Goal: Transaction & Acquisition: Book appointment/travel/reservation

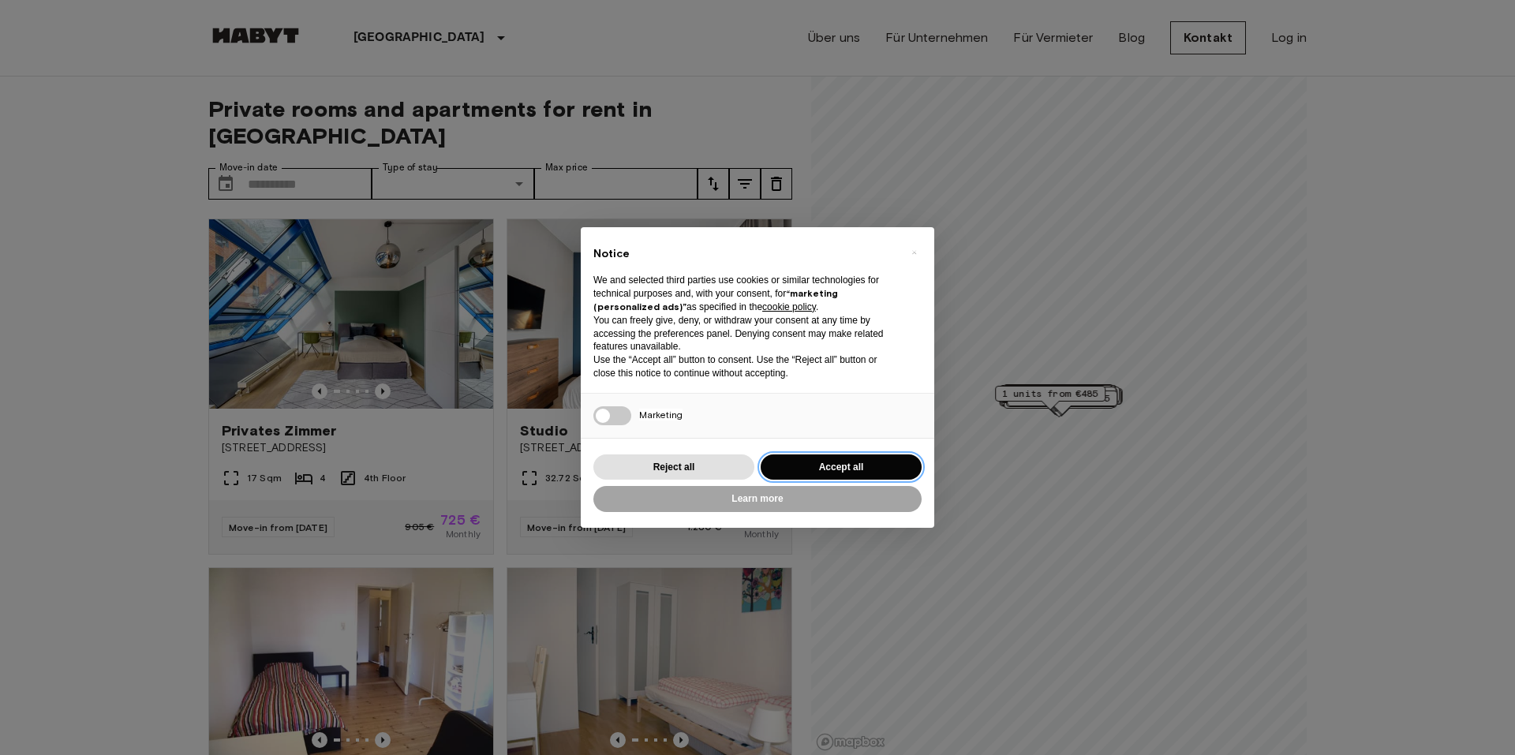
click at [868, 468] on button "Accept all" at bounding box center [841, 468] width 161 height 26
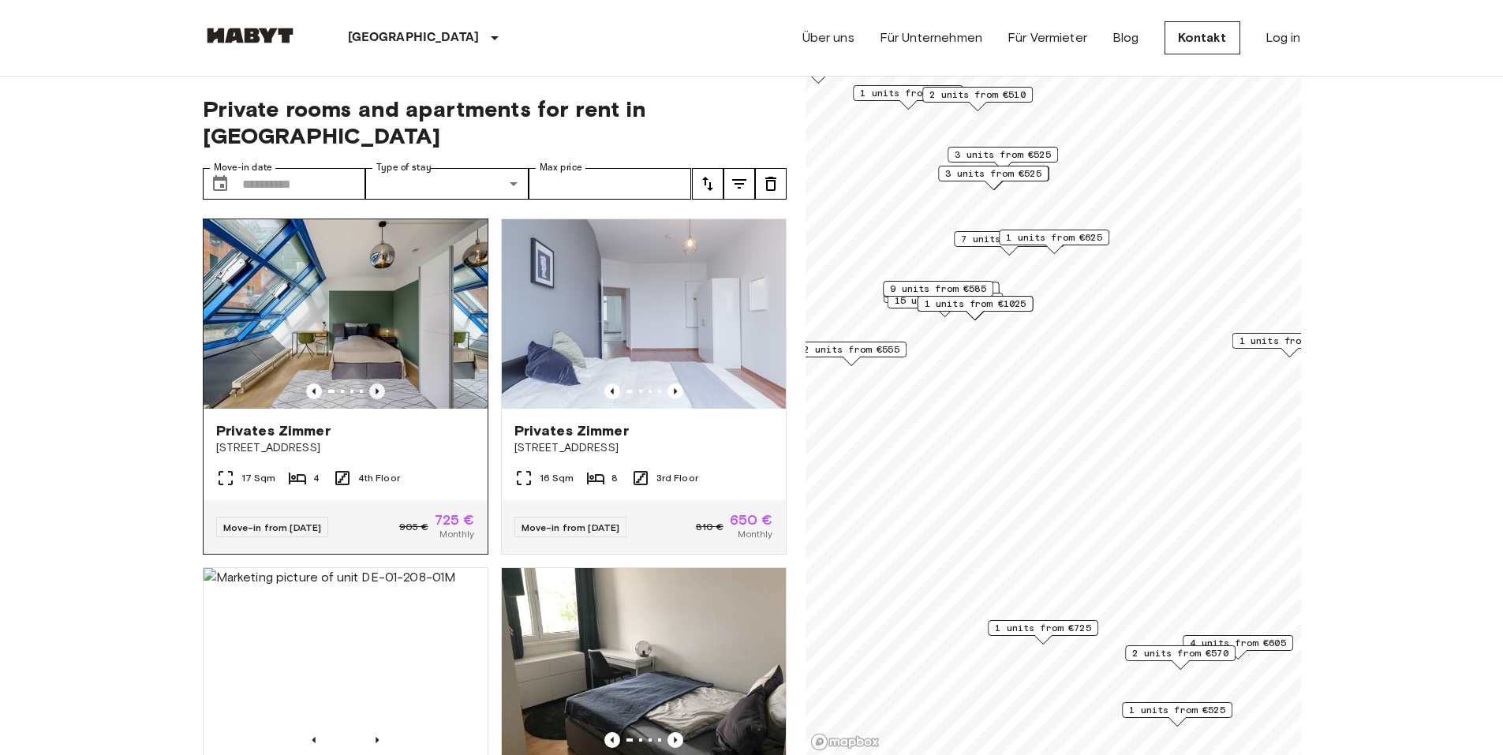
click at [376, 384] on icon "Previous image" at bounding box center [377, 392] width 16 height 16
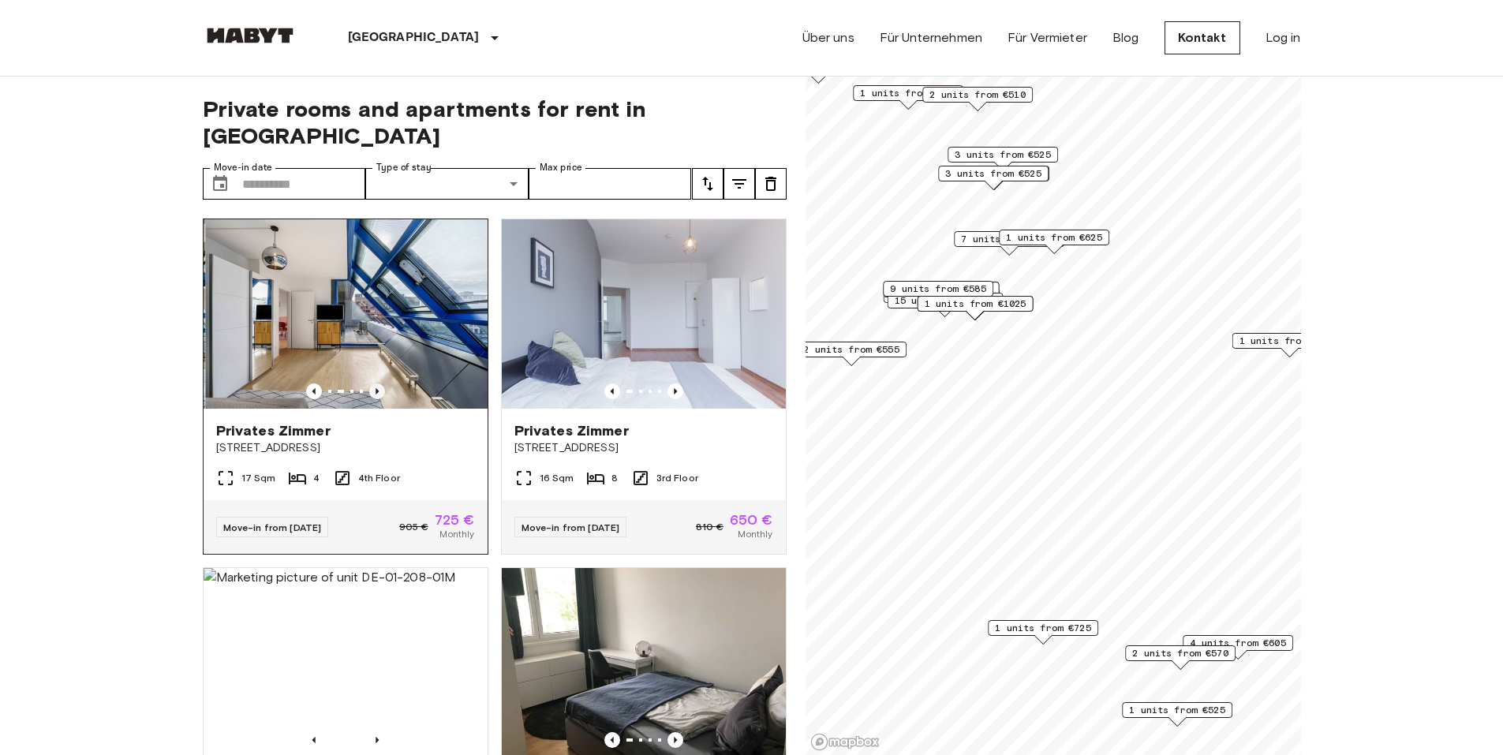
click at [376, 388] on icon "Previous image" at bounding box center [377, 391] width 3 height 6
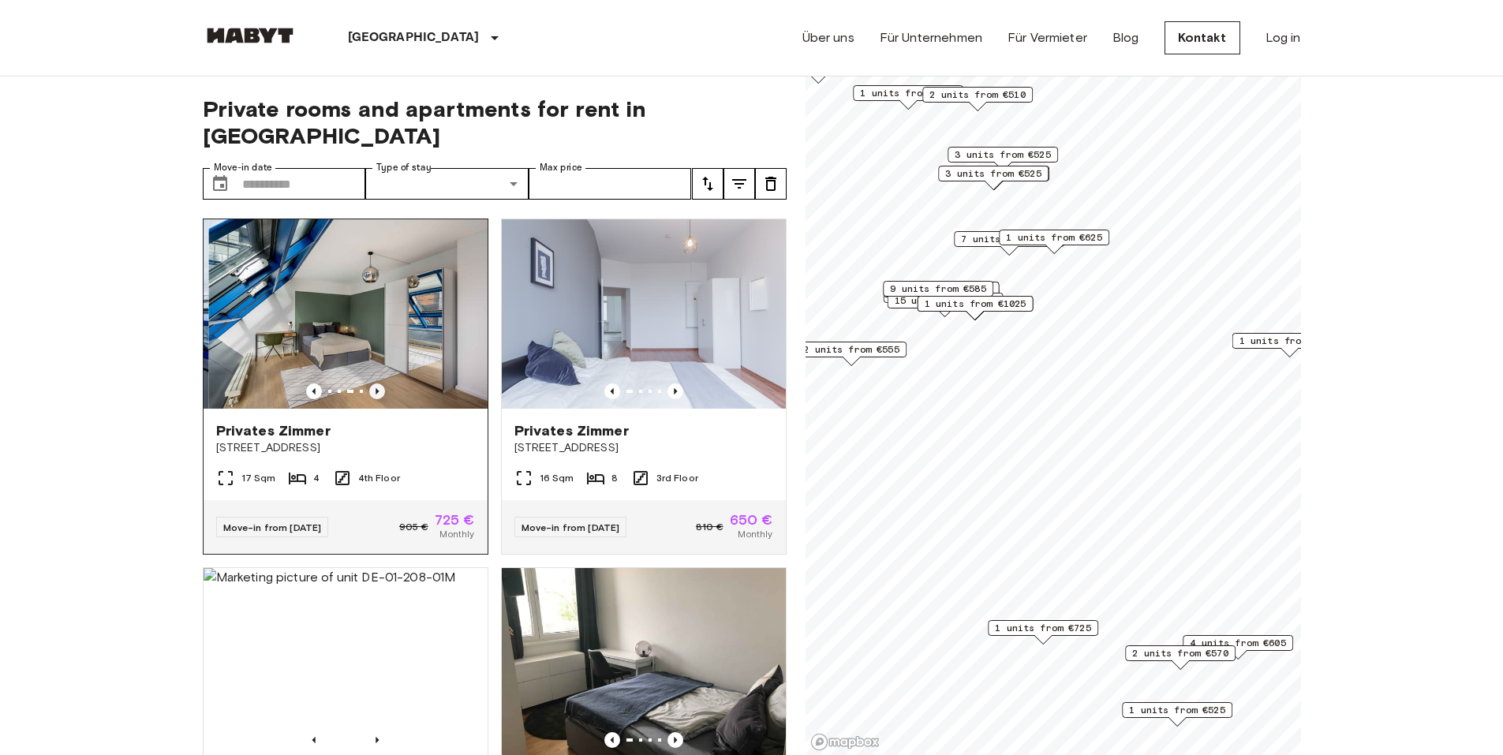
click at [376, 388] on icon "Previous image" at bounding box center [377, 391] width 3 height 6
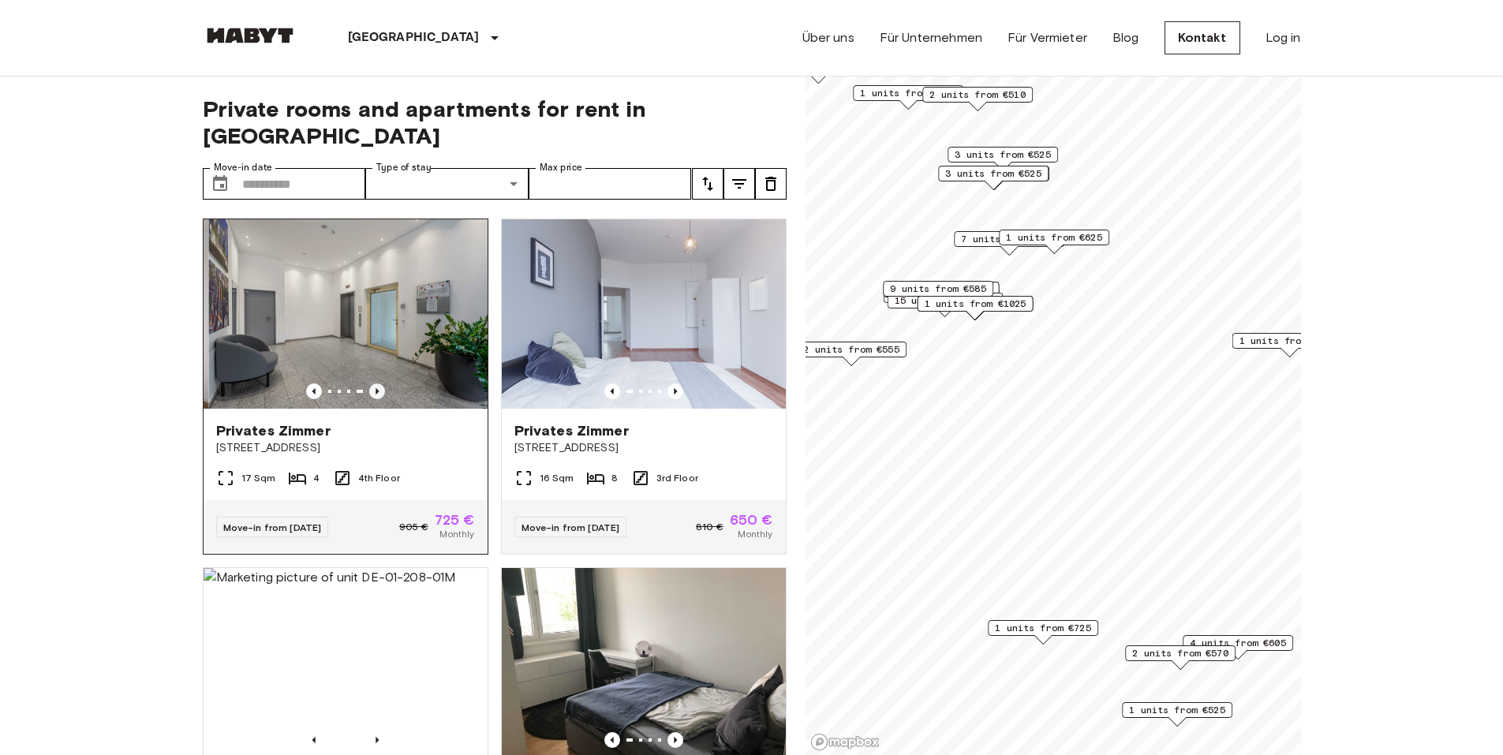
click at [374, 384] on icon "Previous image" at bounding box center [377, 392] width 16 height 16
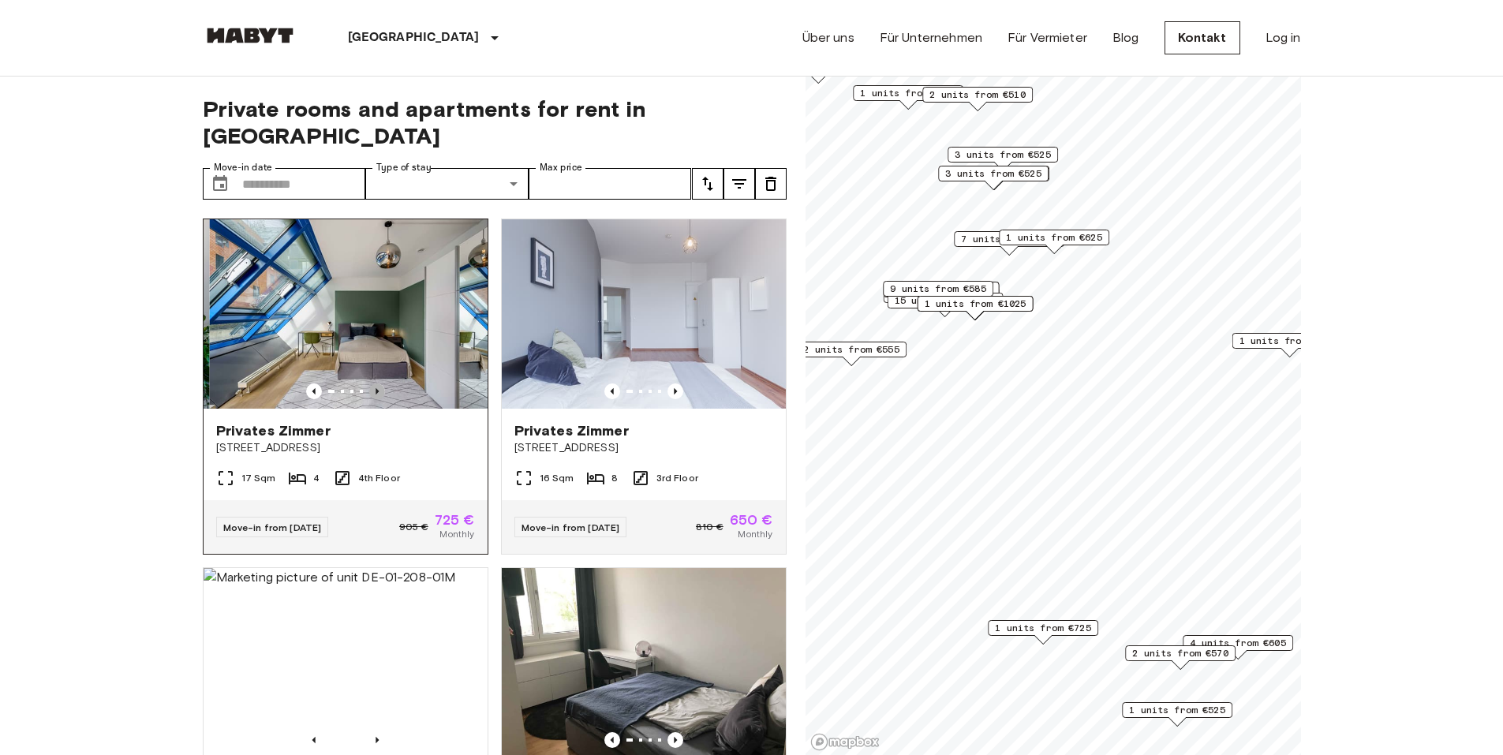
click at [374, 384] on icon "Previous image" at bounding box center [377, 392] width 16 height 16
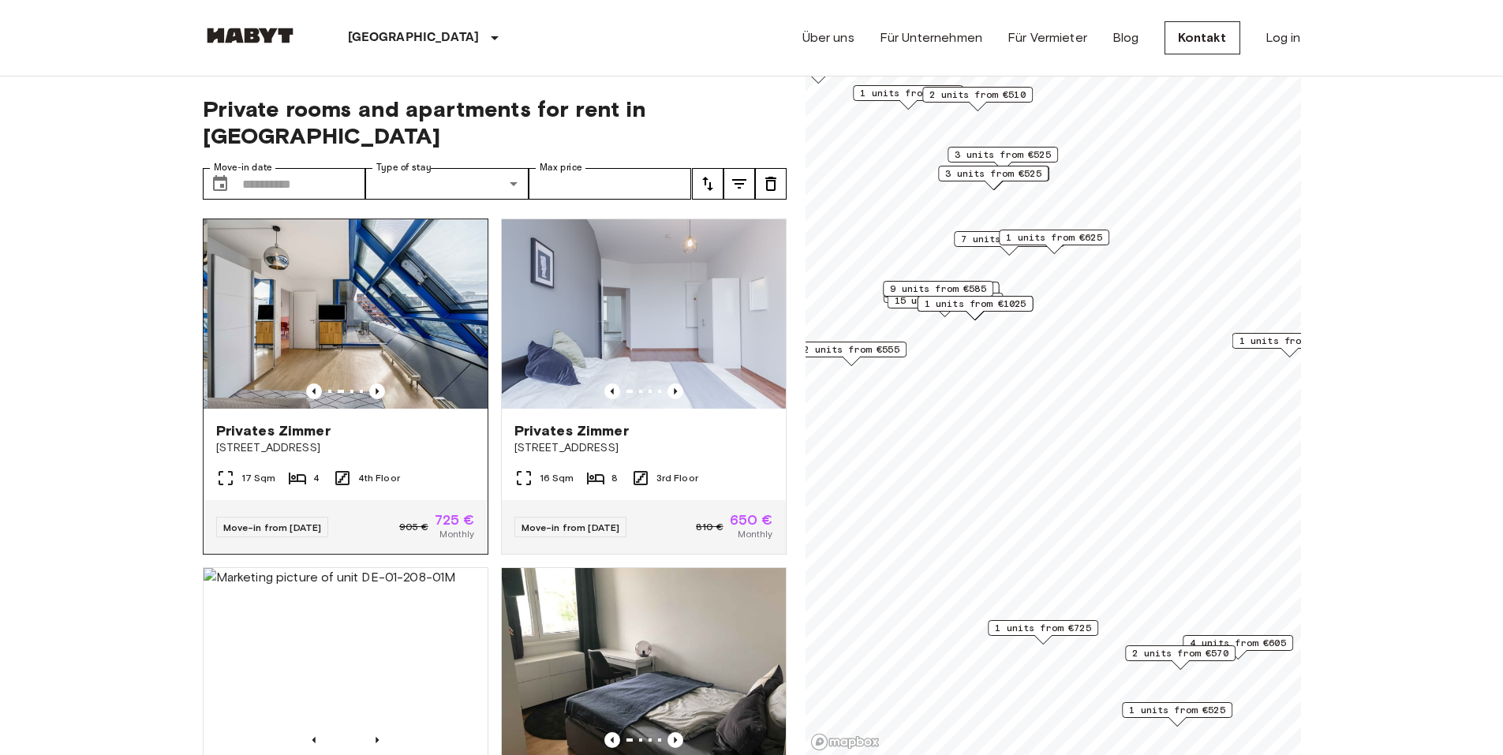
click at [436, 440] on span "[STREET_ADDRESS]" at bounding box center [345, 448] width 259 height 16
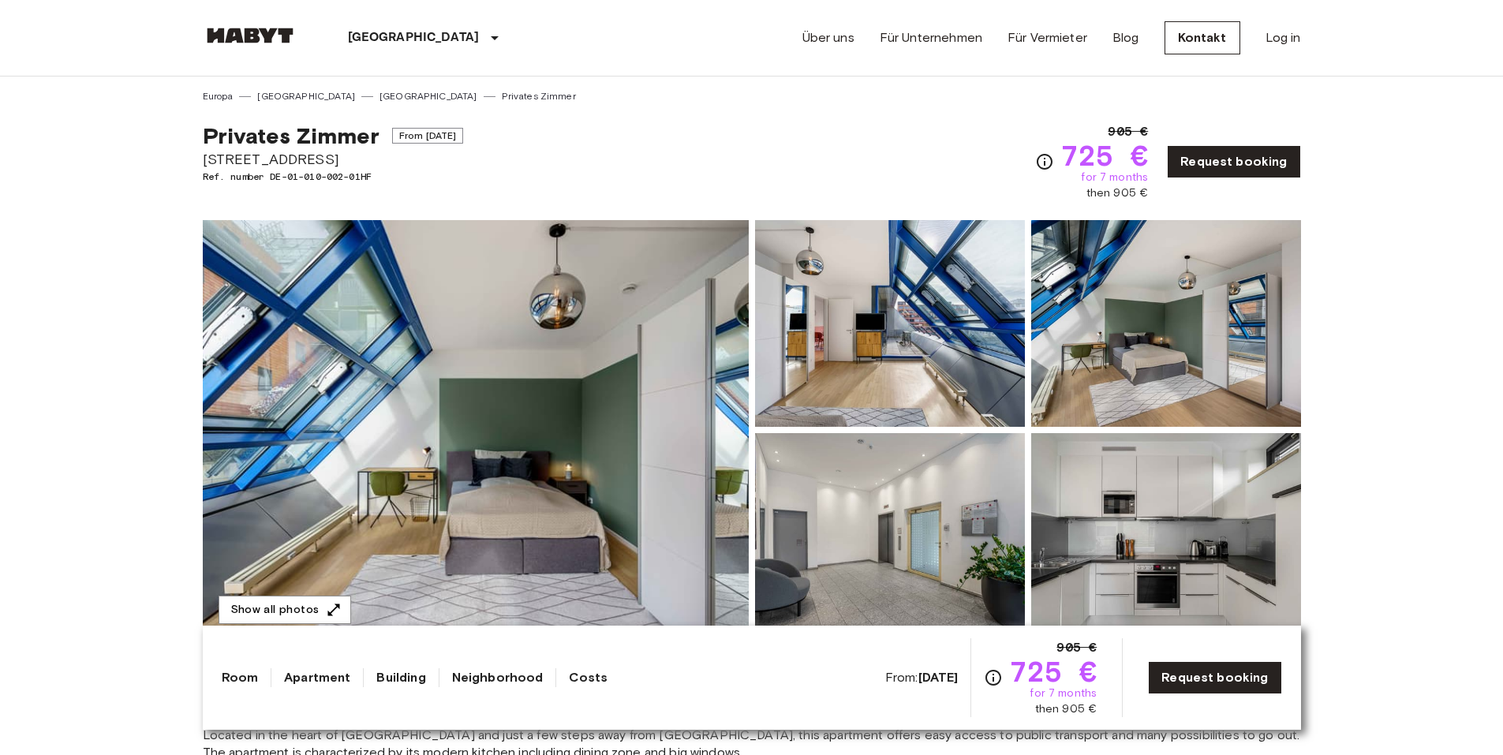
click at [907, 370] on img at bounding box center [890, 323] width 270 height 207
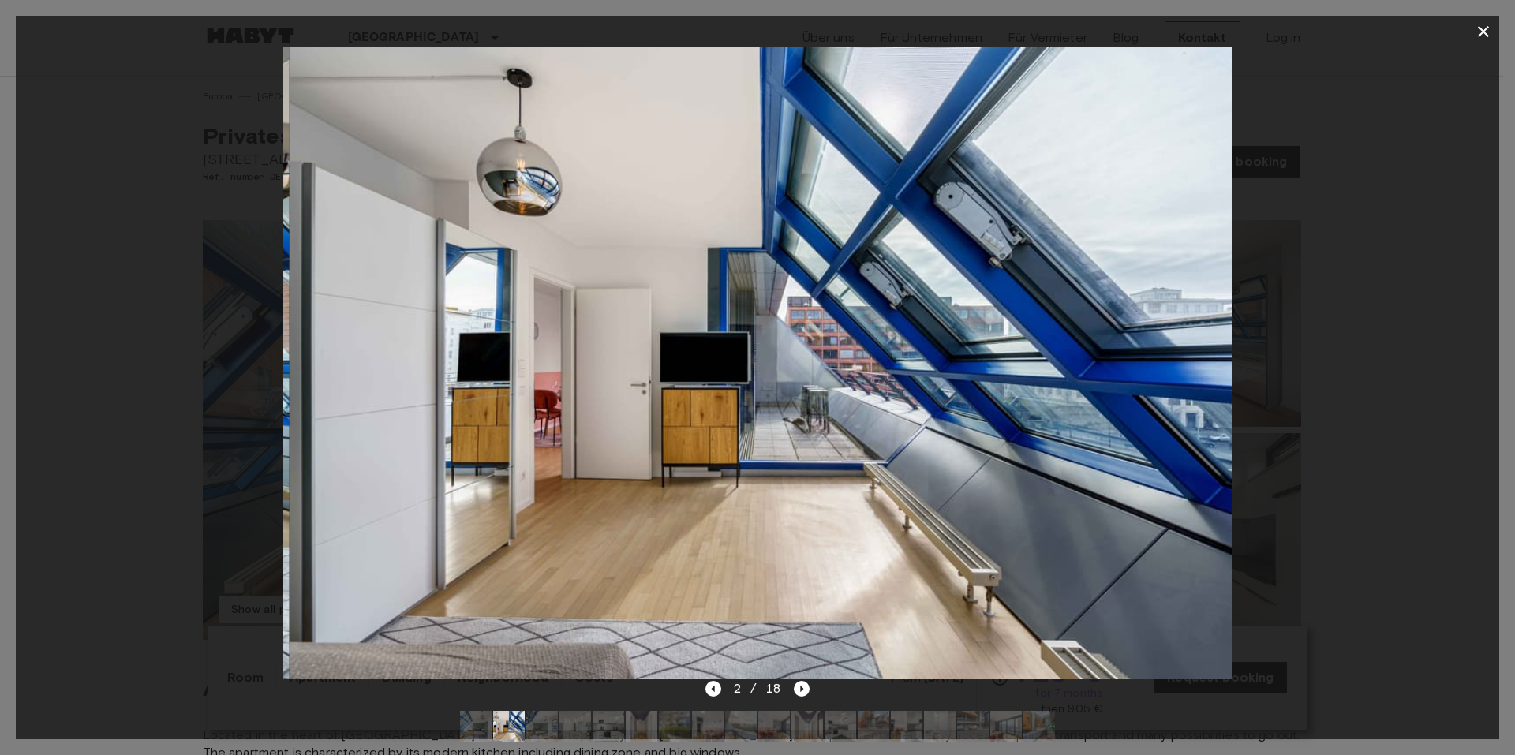
click at [1441, 70] on div at bounding box center [758, 363] width 1484 height 632
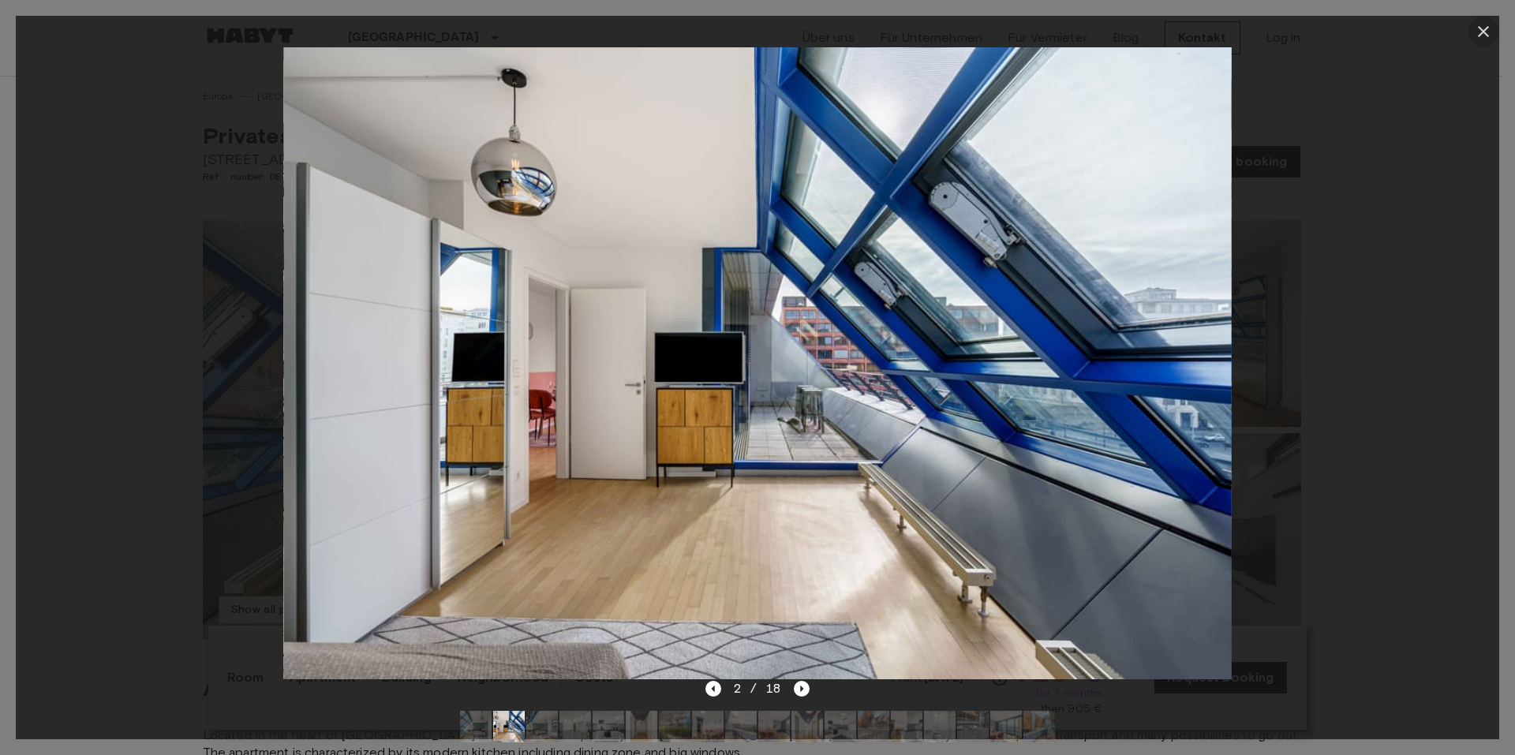
click at [1489, 17] on button "button" at bounding box center [1484, 32] width 32 height 32
